Goal: Transaction & Acquisition: Purchase product/service

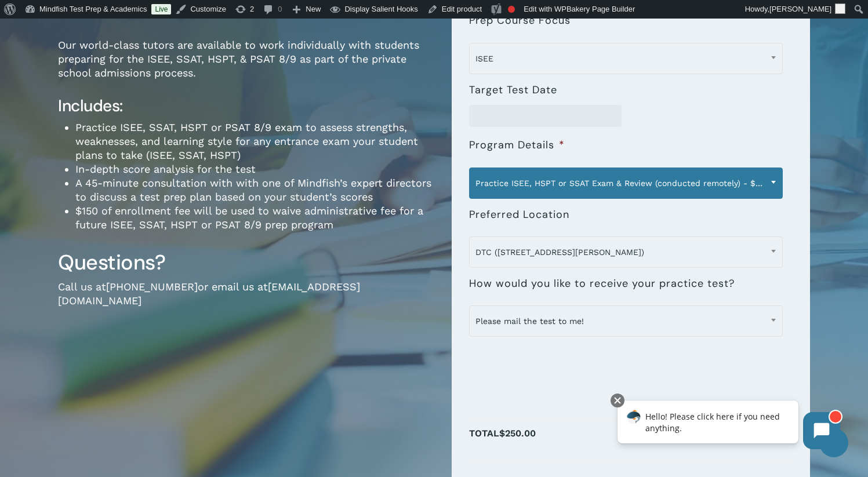
click at [668, 188] on span "Practice ISEE, HSPT or SSAT Exam & Review (conducted remotely) - $250" at bounding box center [625, 183] width 312 height 24
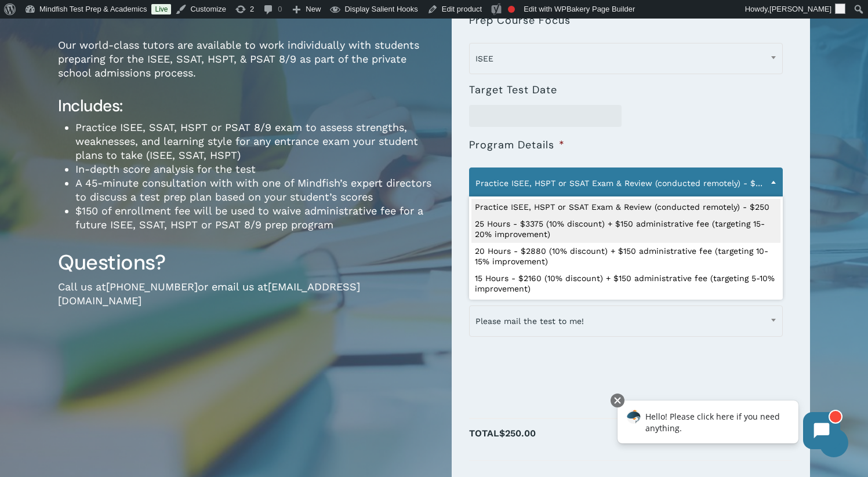
select select "**********"
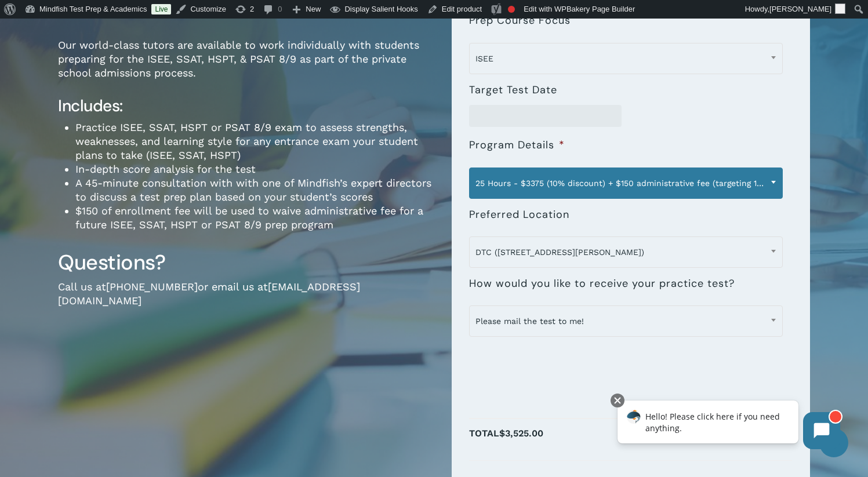
click at [576, 185] on span "25 Hours - $3375 (10% discount) + $150 administrative fee (targeting 15-20% imp…" at bounding box center [625, 183] width 312 height 24
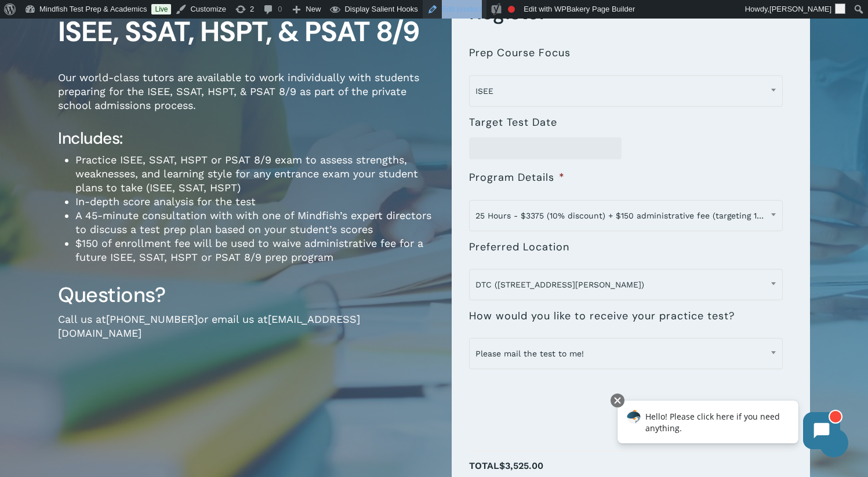
scroll to position [170, 0]
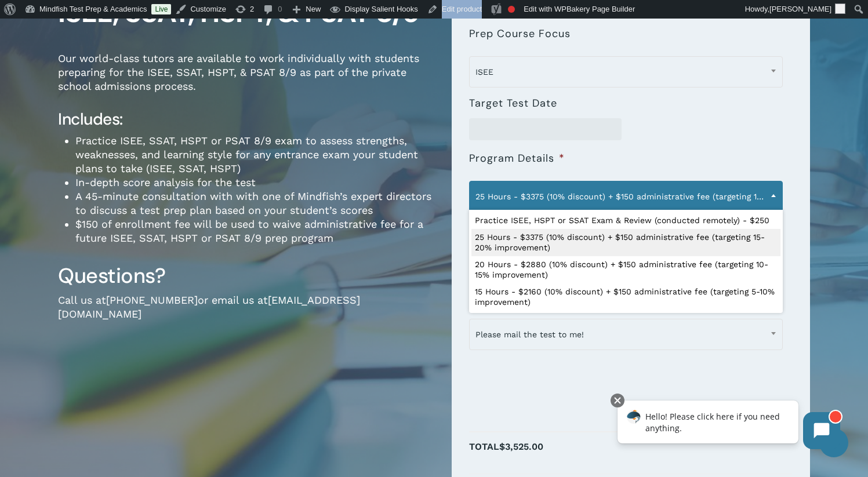
click at [632, 193] on span "25 Hours - $3375 (10% discount) + $150 administrative fee (targeting 15-20% imp…" at bounding box center [625, 196] width 312 height 24
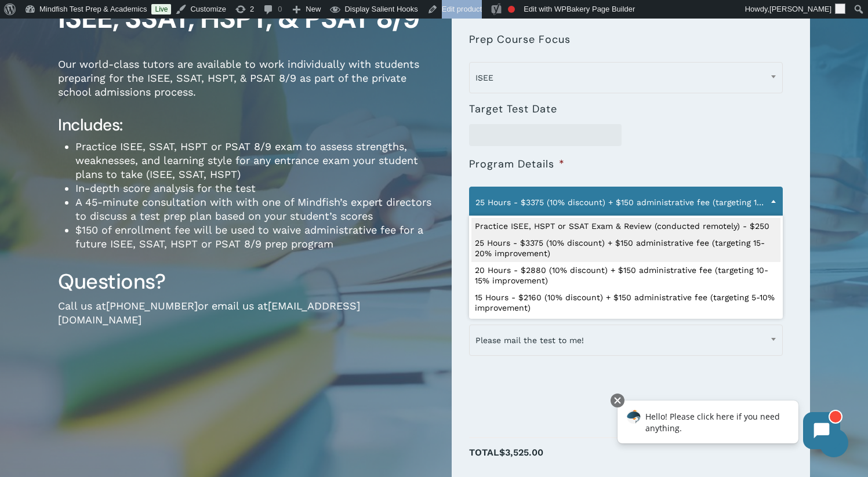
scroll to position [0, 0]
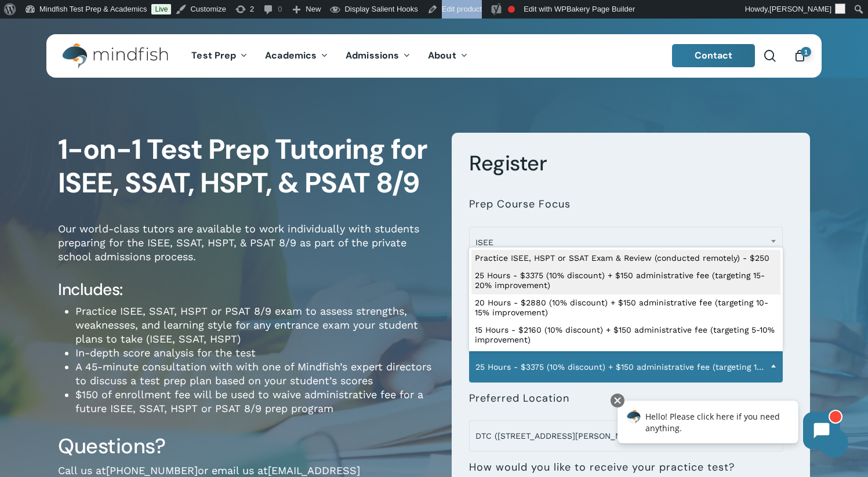
click at [803, 56] on span "1" at bounding box center [805, 52] width 10 height 10
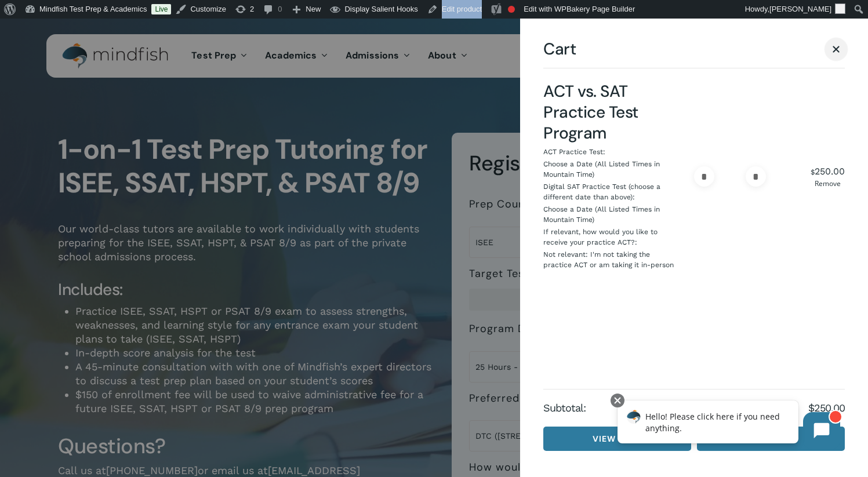
click at [837, 47] on span "Cart" at bounding box center [835, 49] width 7 height 7
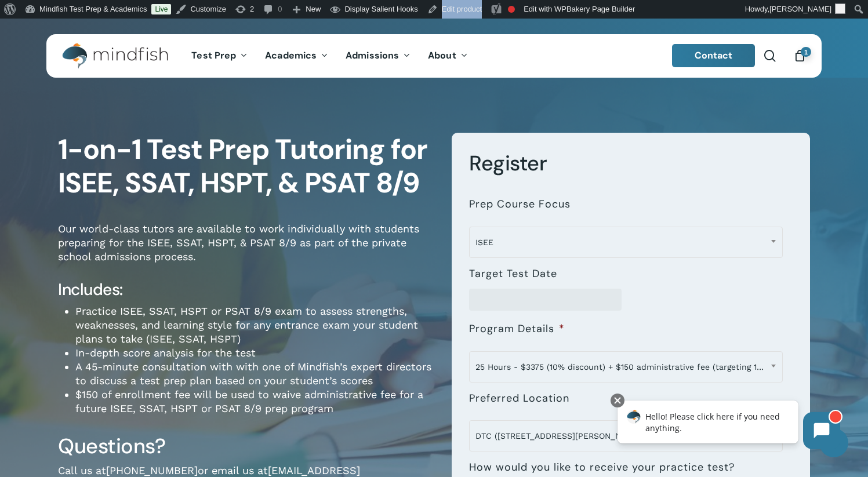
scroll to position [246, 0]
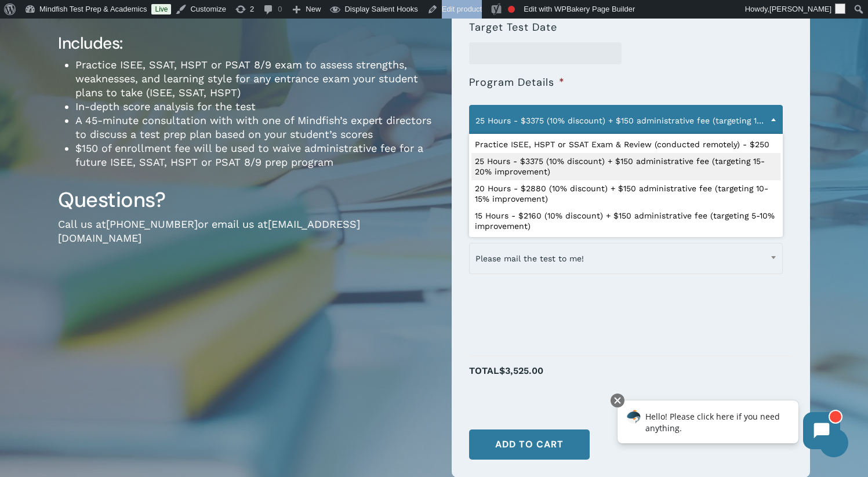
click at [575, 115] on span "25 Hours - $3375 (10% discount) + $150 administrative fee (targeting 15-20% imp…" at bounding box center [625, 120] width 312 height 24
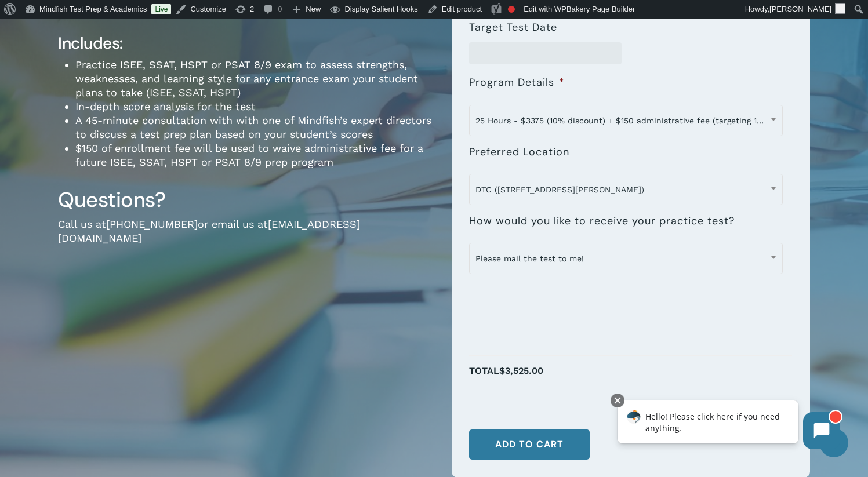
click at [653, 333] on div at bounding box center [630, 338] width 323 height 15
click at [509, 438] on button "Add to cart" at bounding box center [529, 444] width 121 height 30
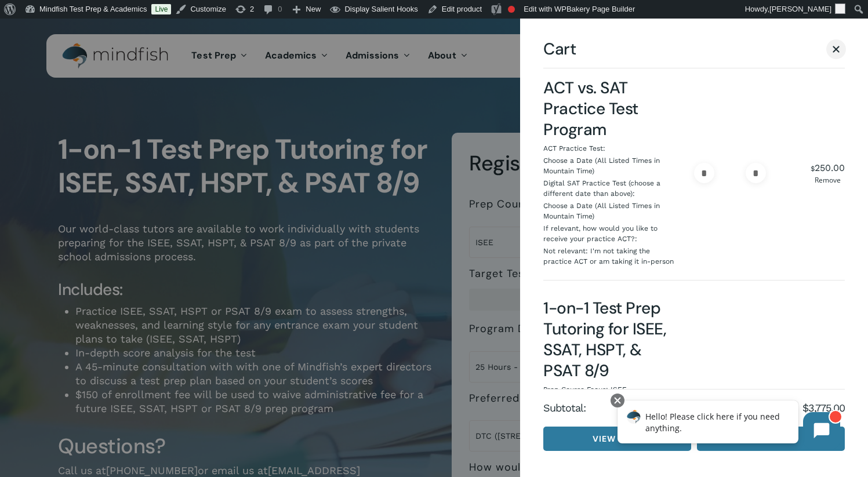
scroll to position [5, 0]
click at [822, 177] on link "Remove" at bounding box center [827, 179] width 34 height 7
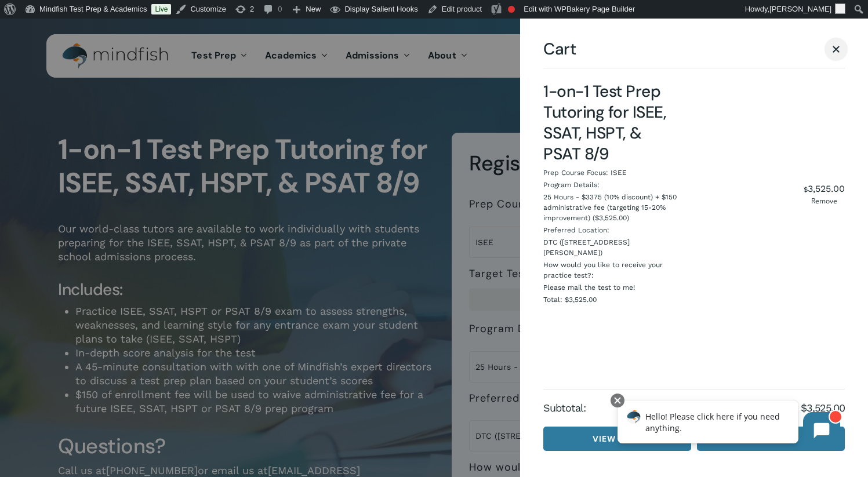
click at [837, 48] on span "Cart" at bounding box center [836, 49] width 12 height 9
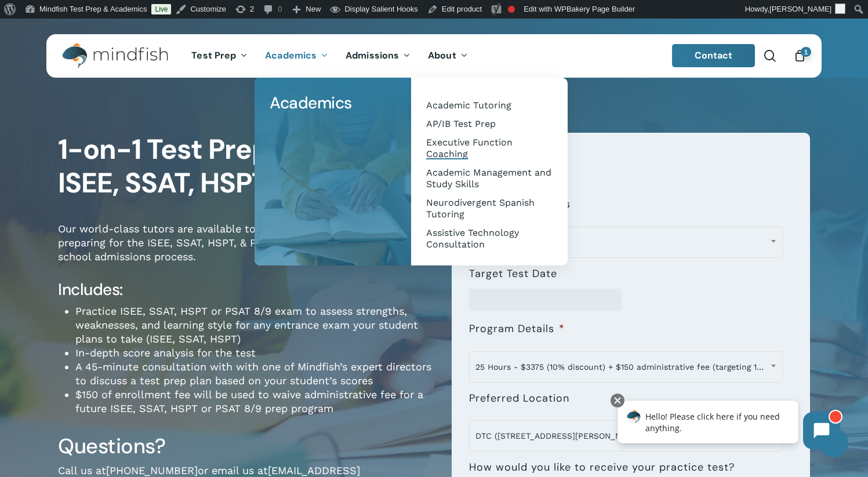
click at [454, 148] on span "Executive Function Coaching" at bounding box center [469, 148] width 86 height 23
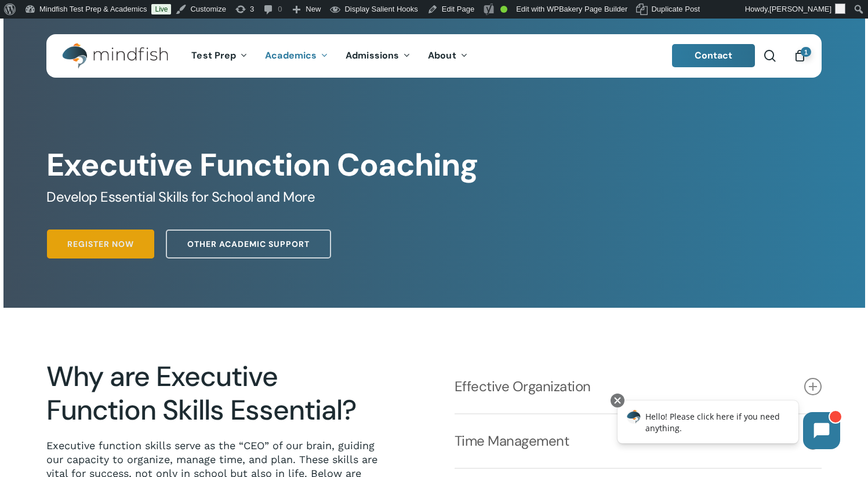
click at [92, 246] on span "Register Now" at bounding box center [100, 244] width 67 height 12
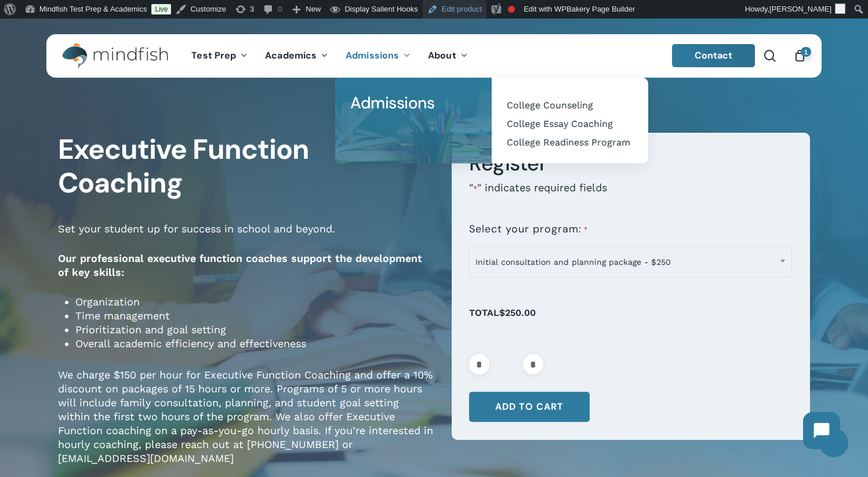
click at [467, 9] on link "Edit product" at bounding box center [454, 9] width 64 height 19
